Goal: Navigation & Orientation: Find specific page/section

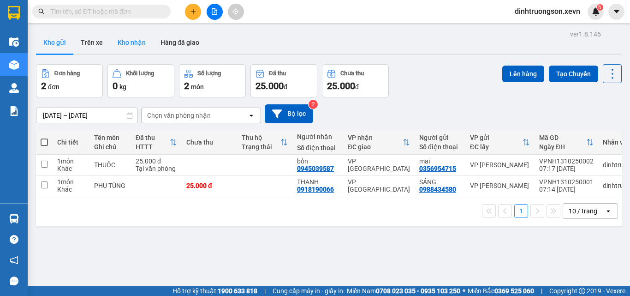
drag, startPoint x: 132, startPoint y: 44, endPoint x: 126, endPoint y: 43, distance: 6.1
click at [132, 44] on button "Kho nhận" at bounding box center [131, 42] width 43 height 22
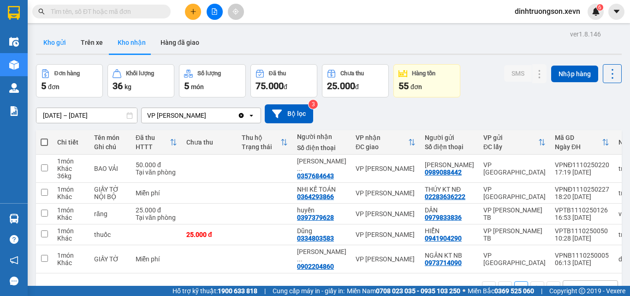
click at [62, 41] on button "Kho gửi" at bounding box center [54, 42] width 37 height 22
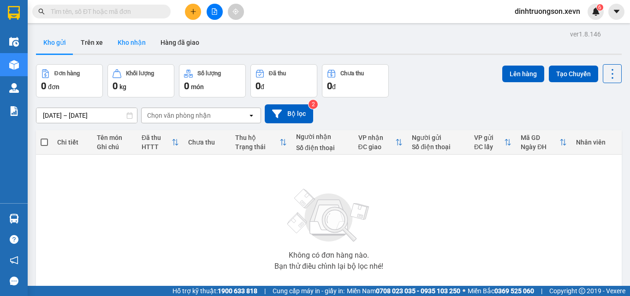
click at [123, 36] on button "Kho nhận" at bounding box center [131, 42] width 43 height 22
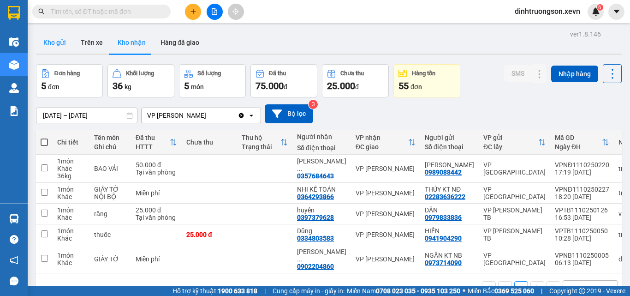
click at [59, 34] on button "Kho gửi" at bounding box center [54, 42] width 37 height 22
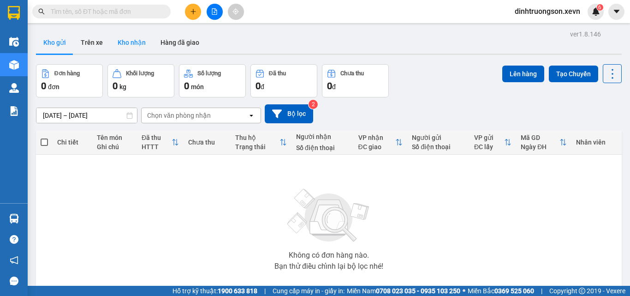
click at [139, 39] on button "Kho nhận" at bounding box center [131, 42] width 43 height 22
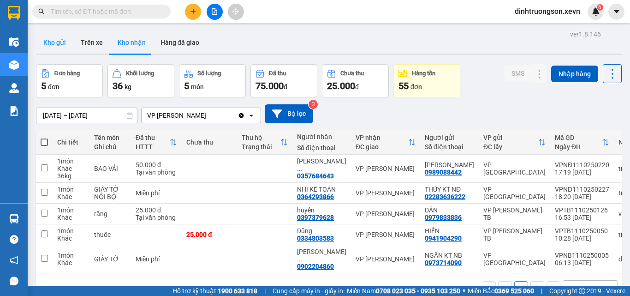
click at [61, 38] on button "Kho gửi" at bounding box center [54, 42] width 37 height 22
